Goal: Information Seeking & Learning: Learn about a topic

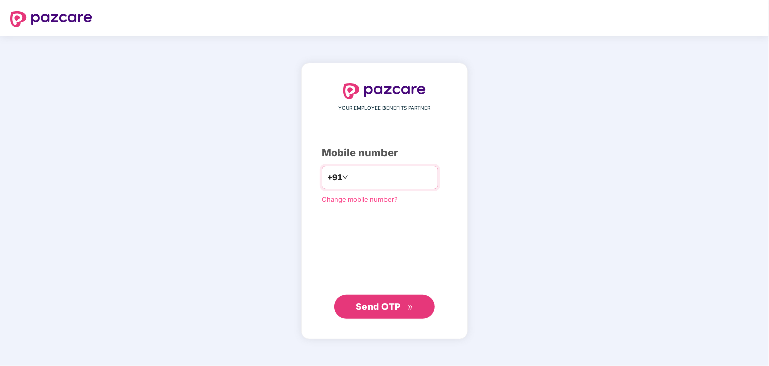
type input "**********"
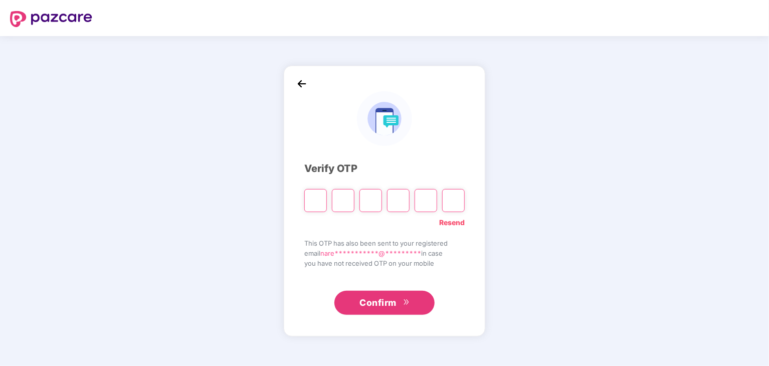
type input "*"
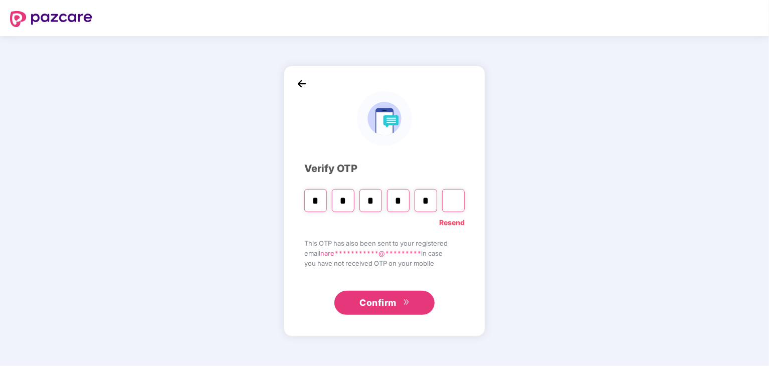
type input "*"
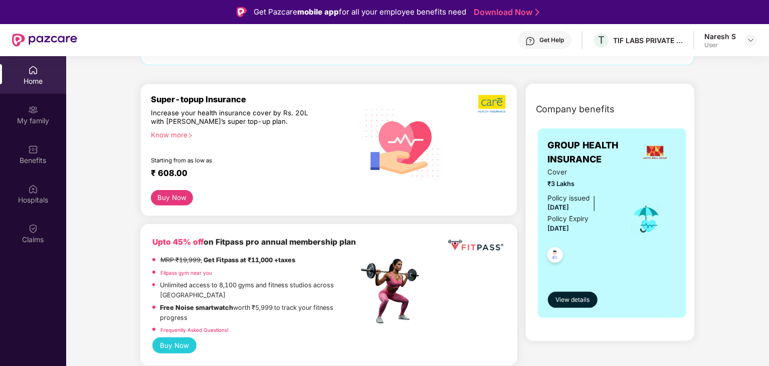
scroll to position [98, 0]
click at [585, 295] on span "View details" at bounding box center [572, 300] width 34 height 10
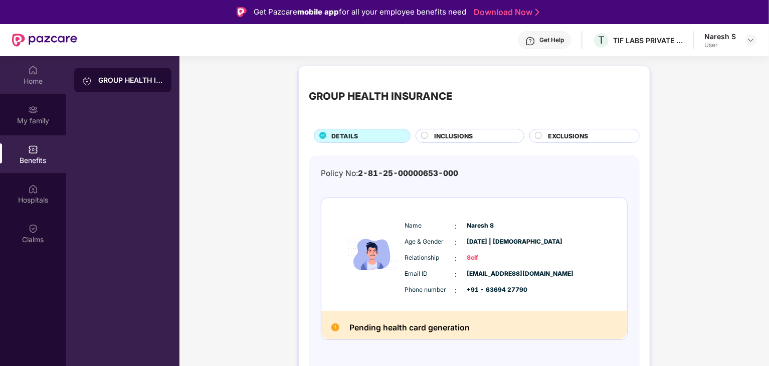
click at [40, 77] on div "Home" at bounding box center [33, 81] width 66 height 10
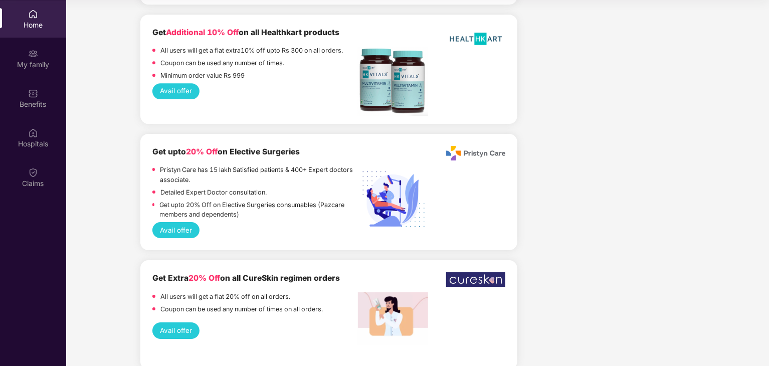
scroll to position [1585, 0]
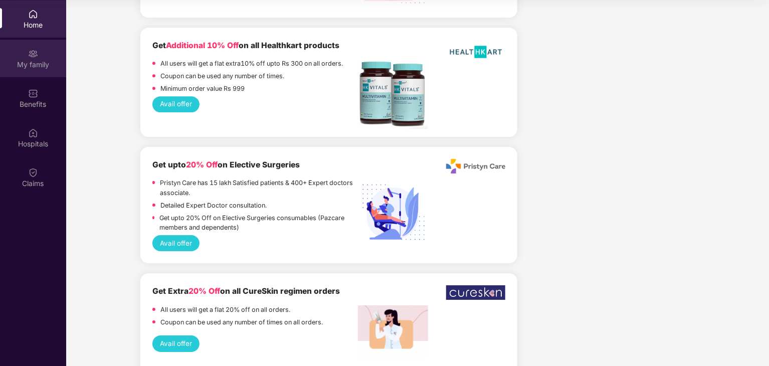
click at [43, 52] on div "My family" at bounding box center [33, 59] width 66 height 38
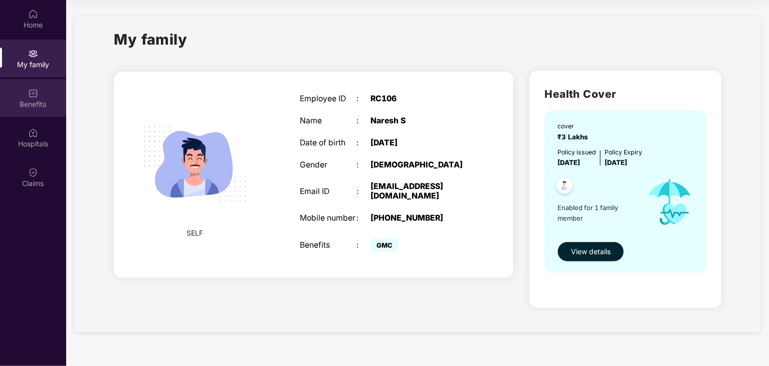
click at [38, 108] on div "Benefits" at bounding box center [33, 104] width 66 height 10
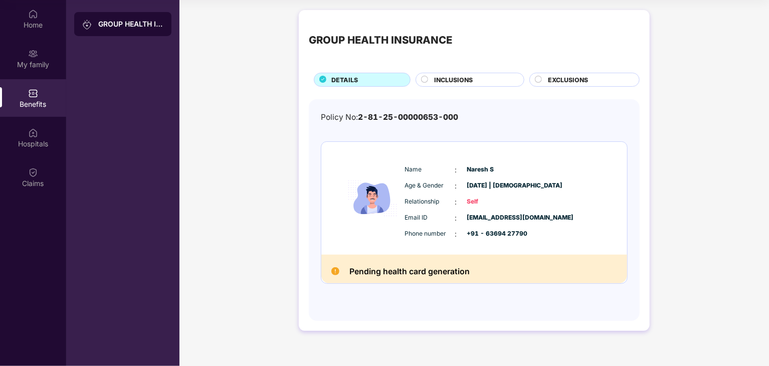
click at [462, 82] on span "INCLUSIONS" at bounding box center [453, 80] width 39 height 10
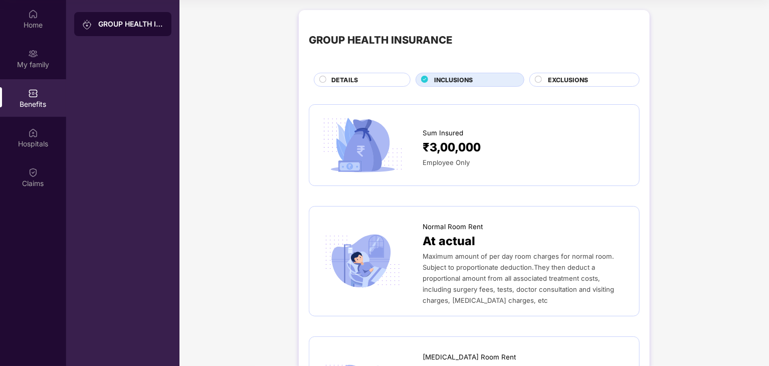
click at [358, 81] on div "DETAILS" at bounding box center [365, 80] width 79 height 11
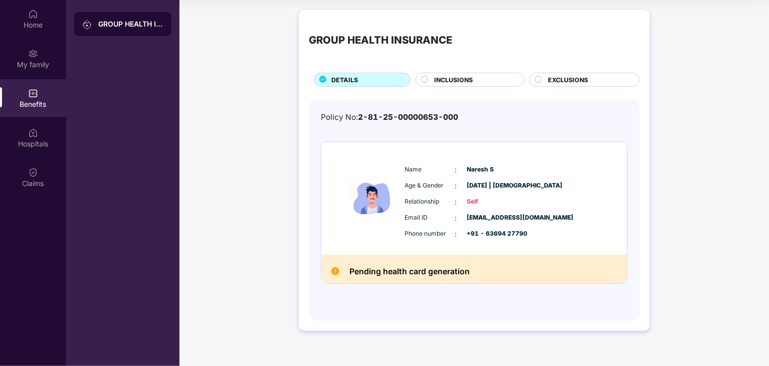
click at [539, 77] on circle at bounding box center [538, 79] width 7 height 7
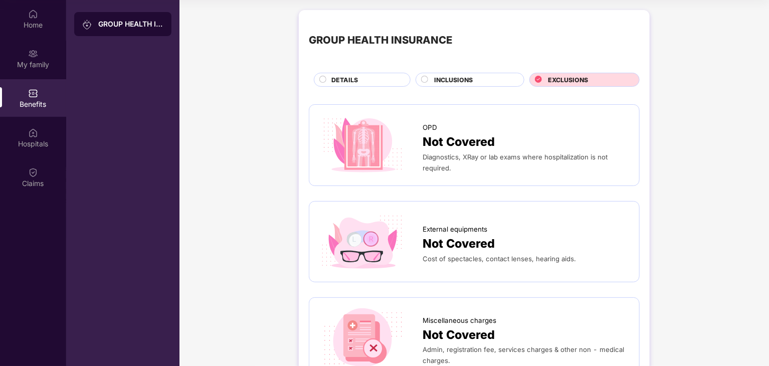
click at [426, 81] on circle at bounding box center [424, 79] width 7 height 7
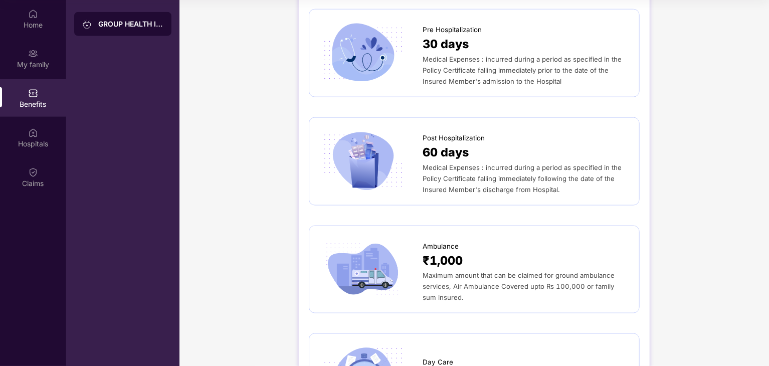
scroll to position [585, 0]
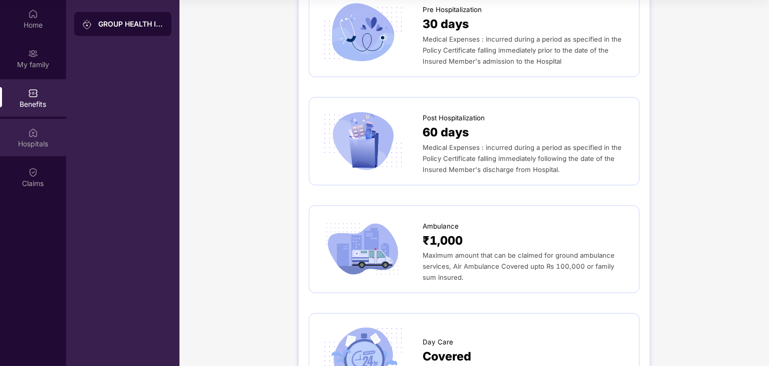
click at [33, 133] on img at bounding box center [33, 133] width 10 height 10
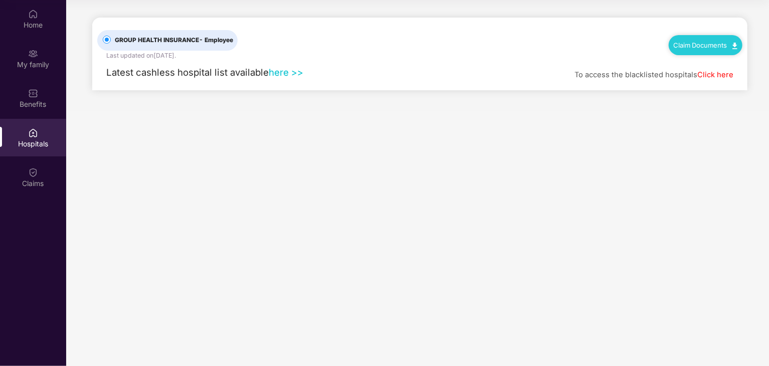
click at [278, 70] on link "here >>" at bounding box center [286, 72] width 35 height 11
click at [703, 43] on link "Claim Documents" at bounding box center [706, 45] width 64 height 8
click at [558, 157] on main "GROUP HEALTH INSURANCE - Employee Last updated on [DATE] . Claim Documents Late…" at bounding box center [417, 183] width 703 height 366
click at [30, 174] on img at bounding box center [33, 172] width 10 height 10
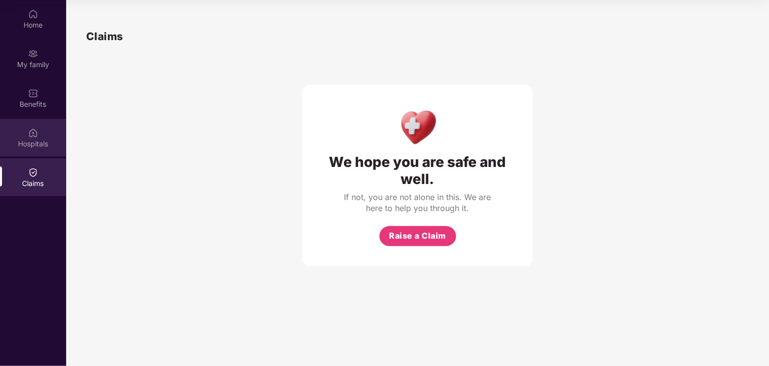
click at [32, 137] on img at bounding box center [33, 133] width 10 height 10
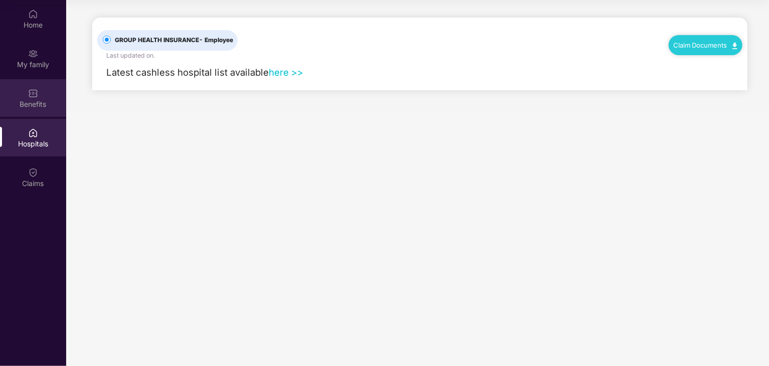
click at [40, 85] on div "Benefits" at bounding box center [33, 98] width 66 height 38
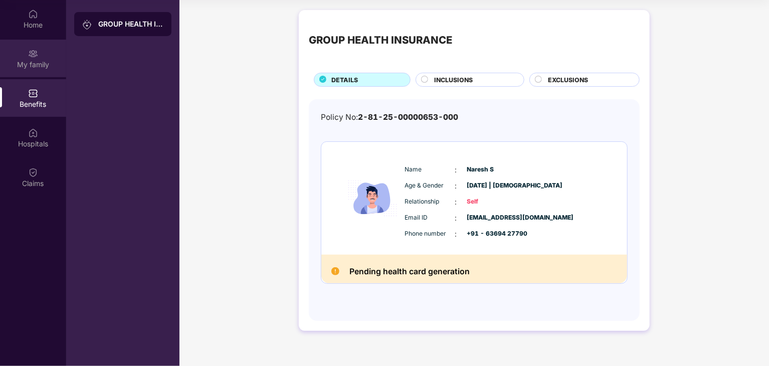
click at [30, 69] on div "My family" at bounding box center [33, 59] width 66 height 38
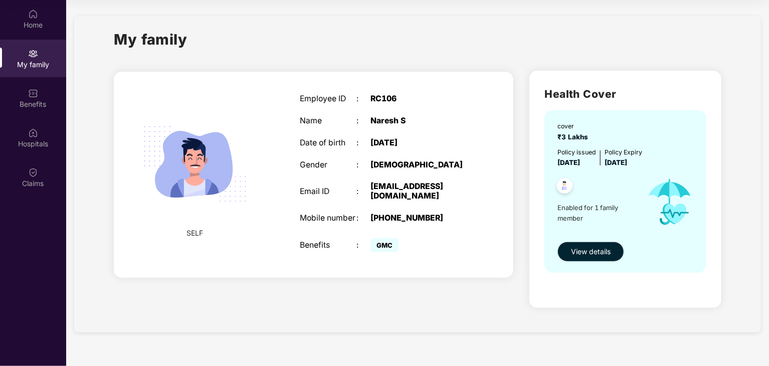
click at [579, 249] on span "View details" at bounding box center [591, 251] width 40 height 11
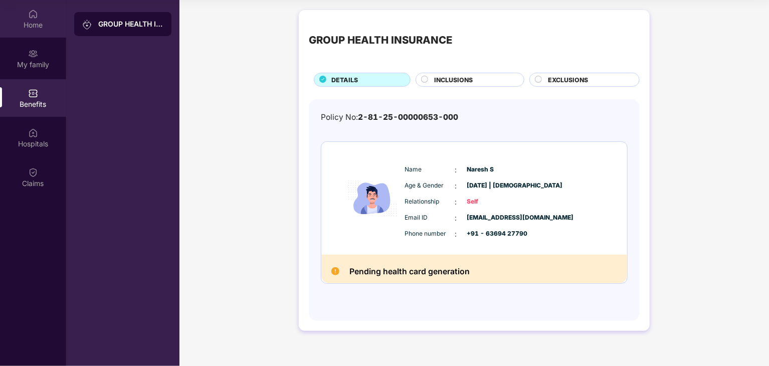
click at [32, 29] on div "Home" at bounding box center [33, 25] width 66 height 10
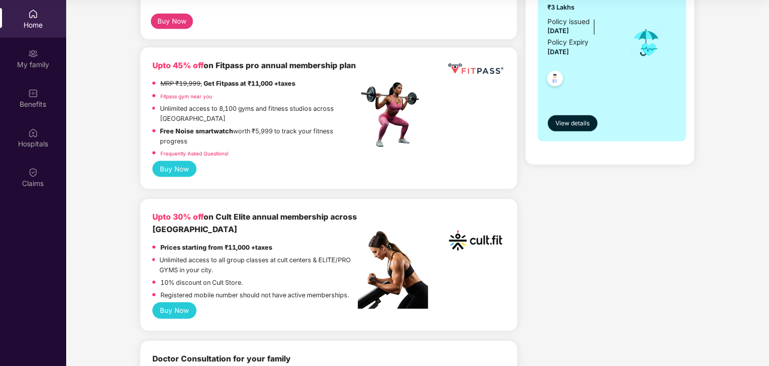
scroll to position [219, 0]
click at [172, 168] on button "Buy Now" at bounding box center [174, 169] width 45 height 16
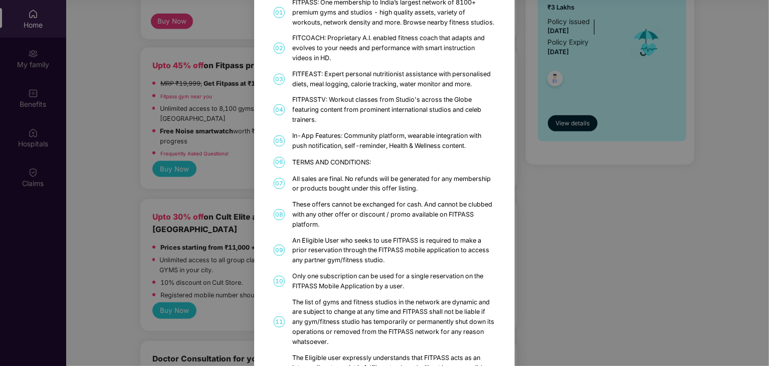
scroll to position [0, 0]
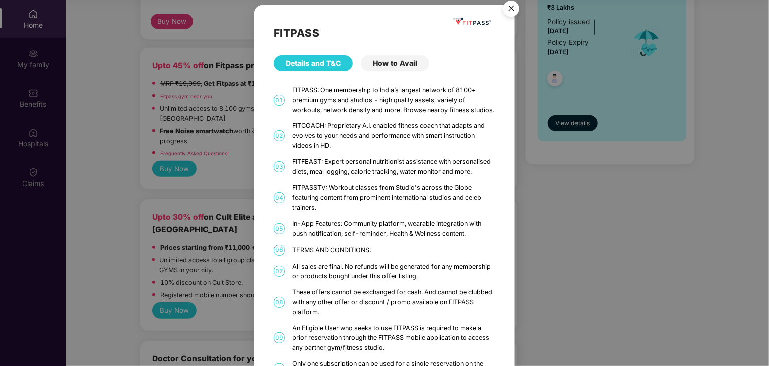
click at [509, 12] on img "Close" at bounding box center [511, 10] width 28 height 28
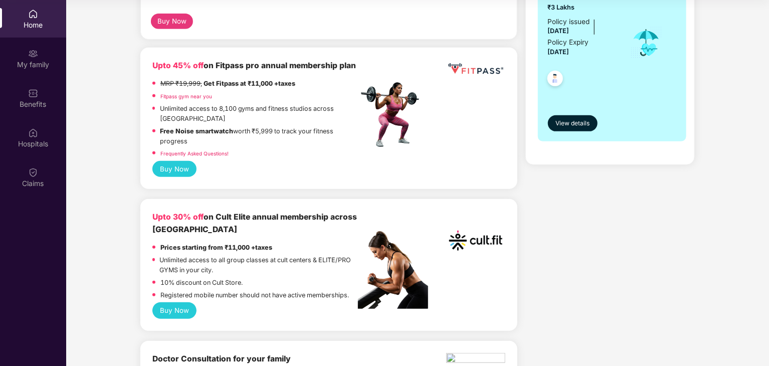
click at [186, 310] on button "Buy Now" at bounding box center [174, 310] width 45 height 16
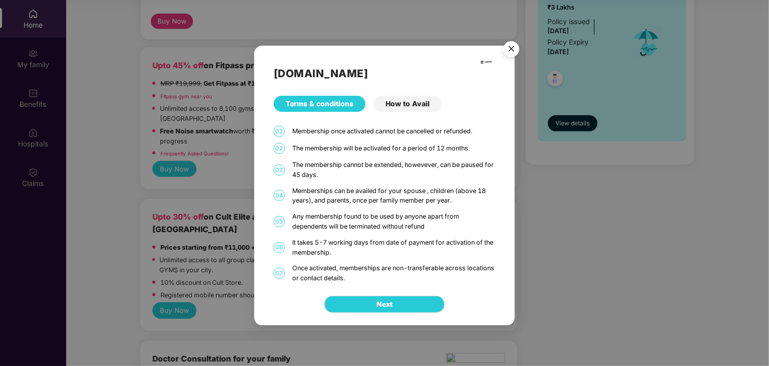
click at [506, 51] on img "Close" at bounding box center [511, 51] width 28 height 28
